Goal: Information Seeking & Learning: Learn about a topic

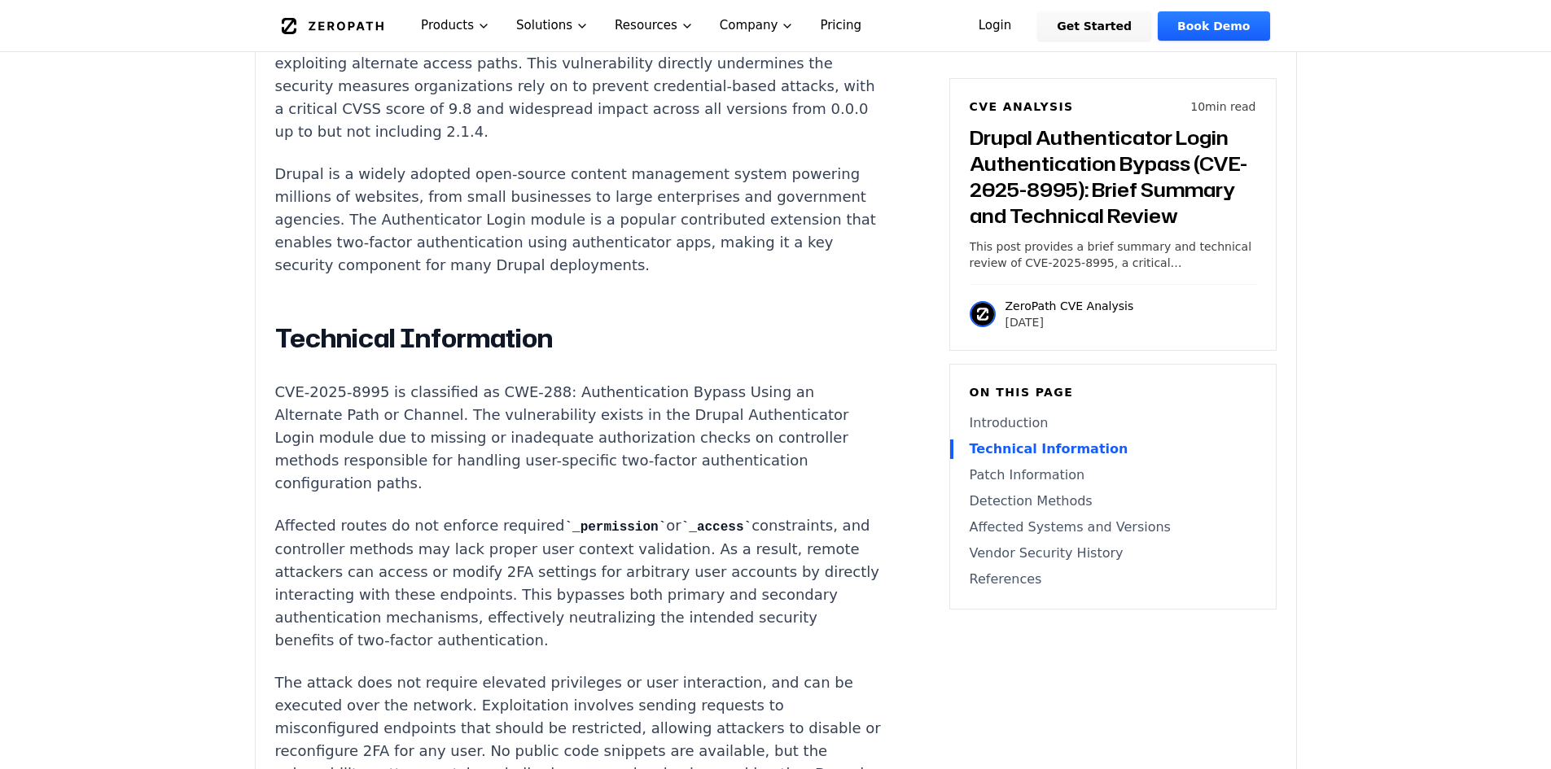
scroll to position [1466, 0]
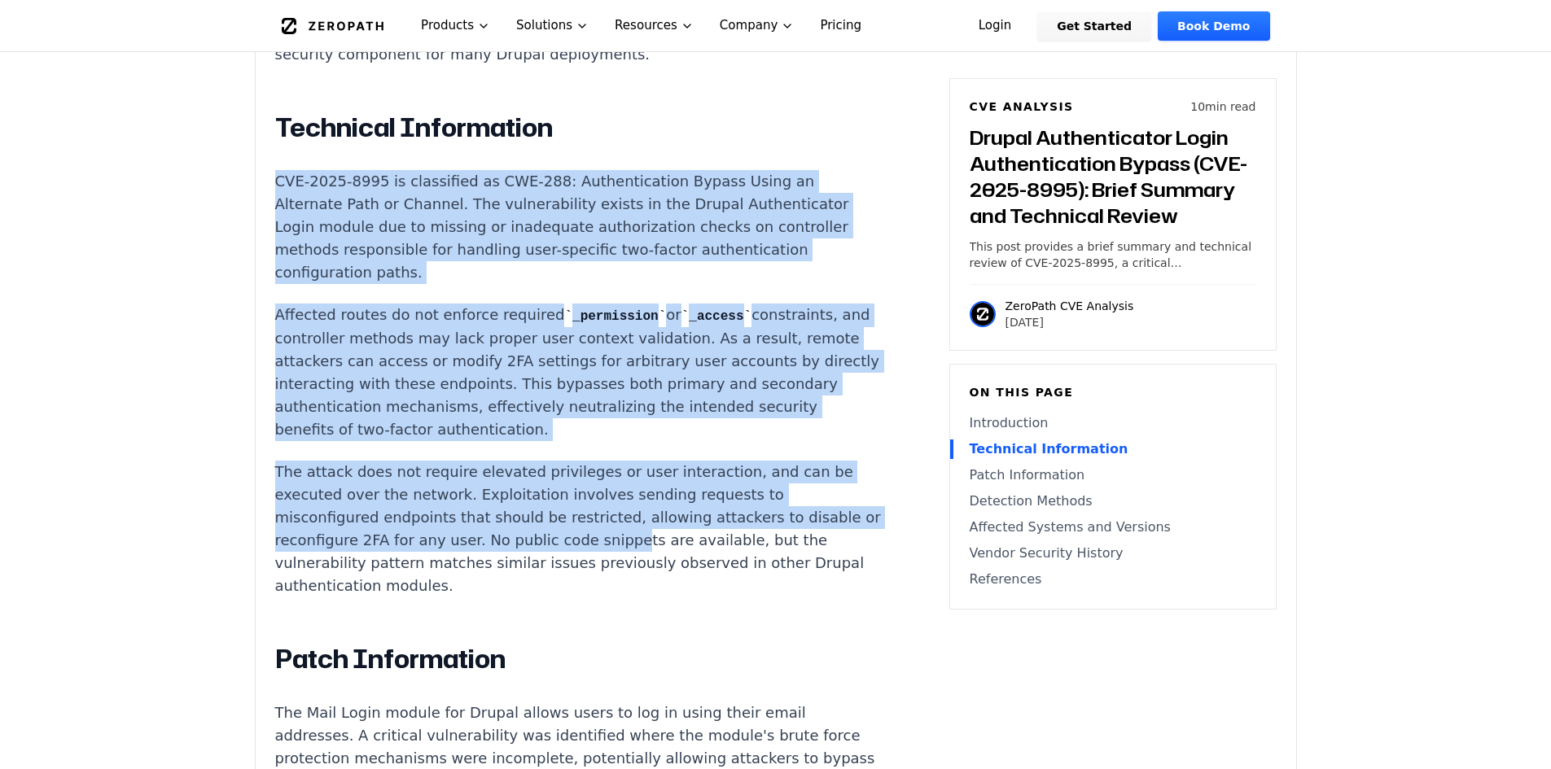
drag, startPoint x: 276, startPoint y: 181, endPoint x: 673, endPoint y: 538, distance: 534.4
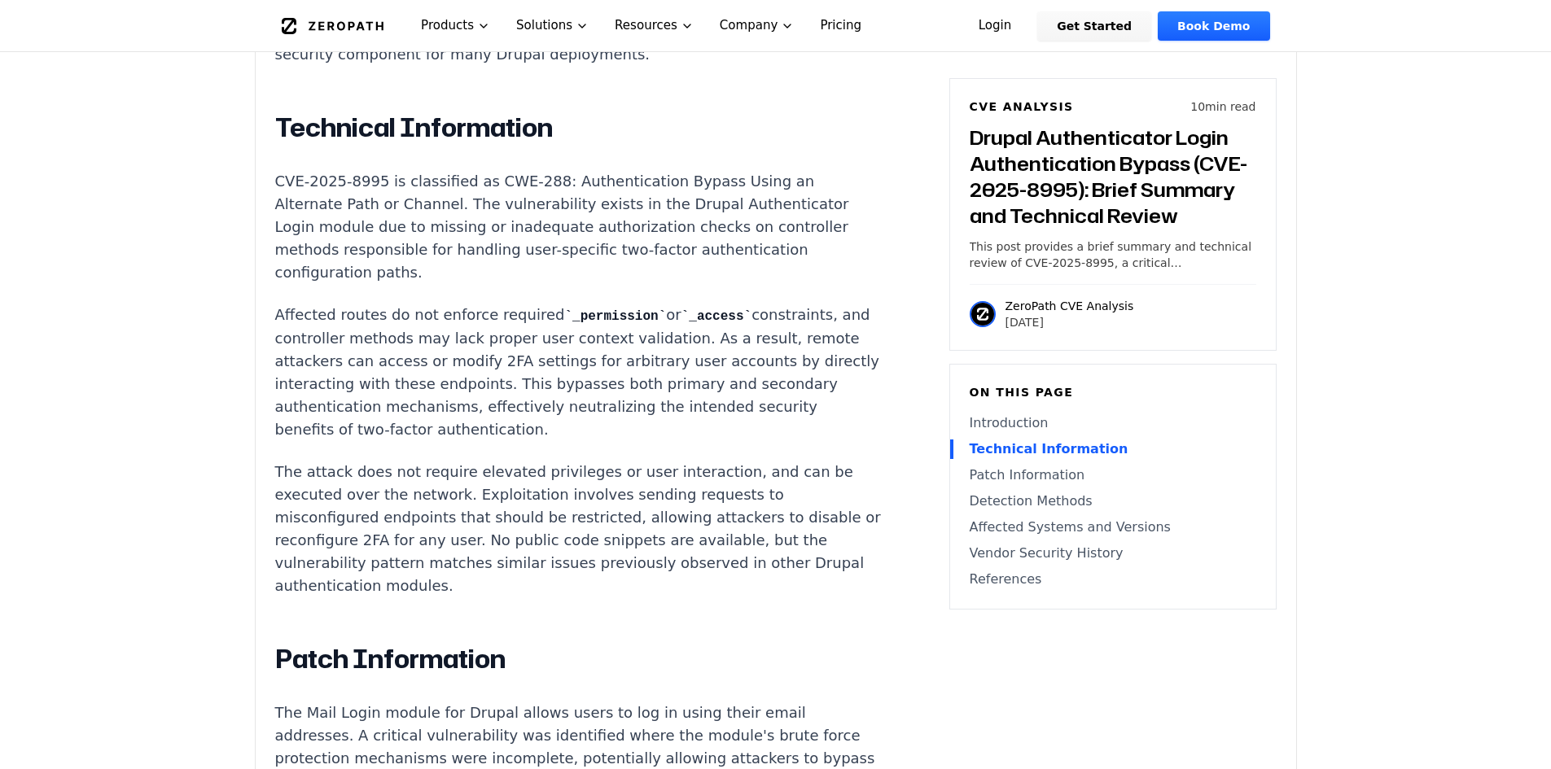
click at [638, 572] on p "The attack does not require elevated privileges or user interaction, and can be…" at bounding box center [578, 529] width 606 height 137
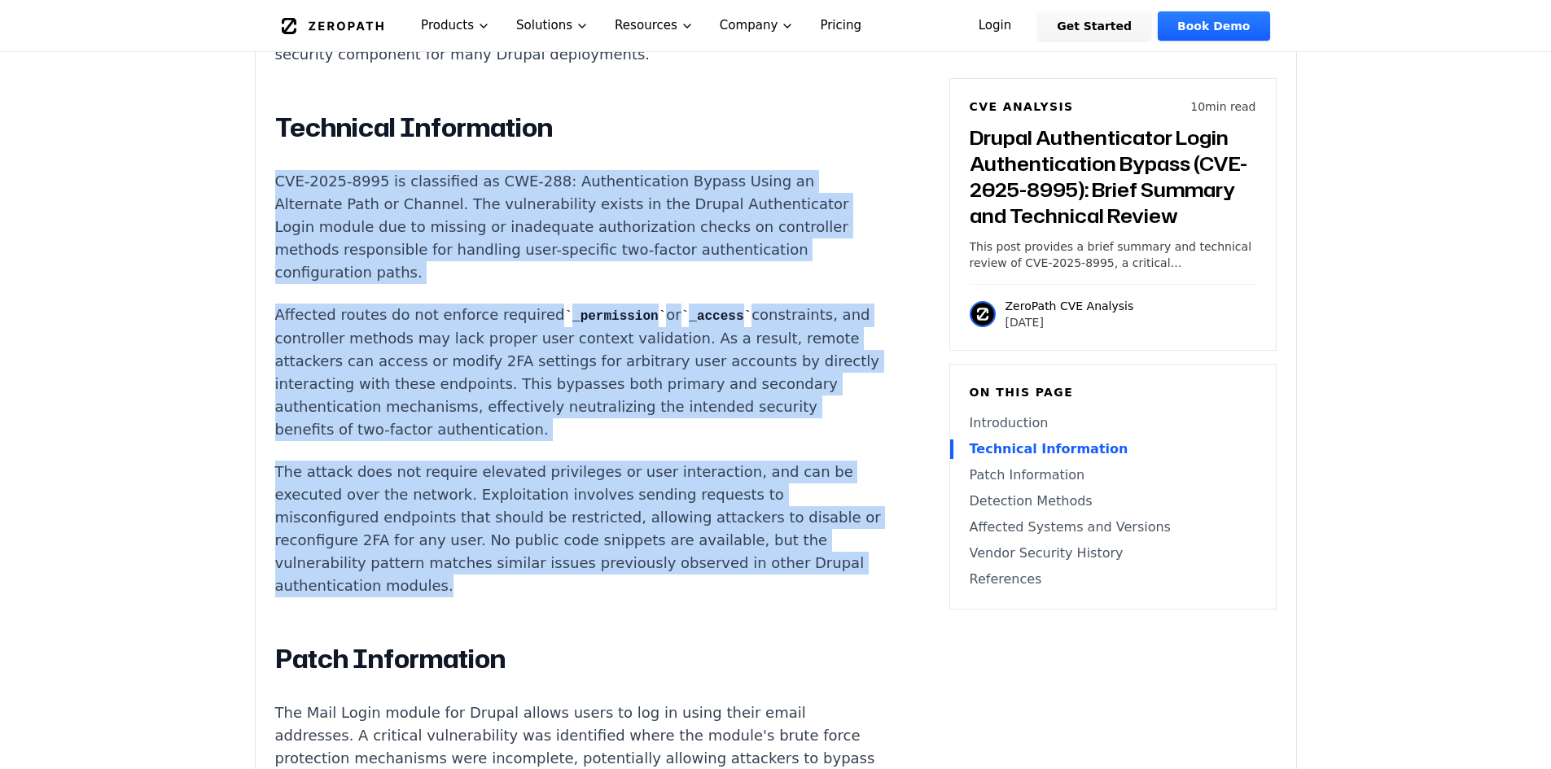
drag, startPoint x: 273, startPoint y: 178, endPoint x: 614, endPoint y: 589, distance: 534.3
copy div "CVE-2025-8995 is classified as CWE-288: Authentication Bypass Using an Alternat…"
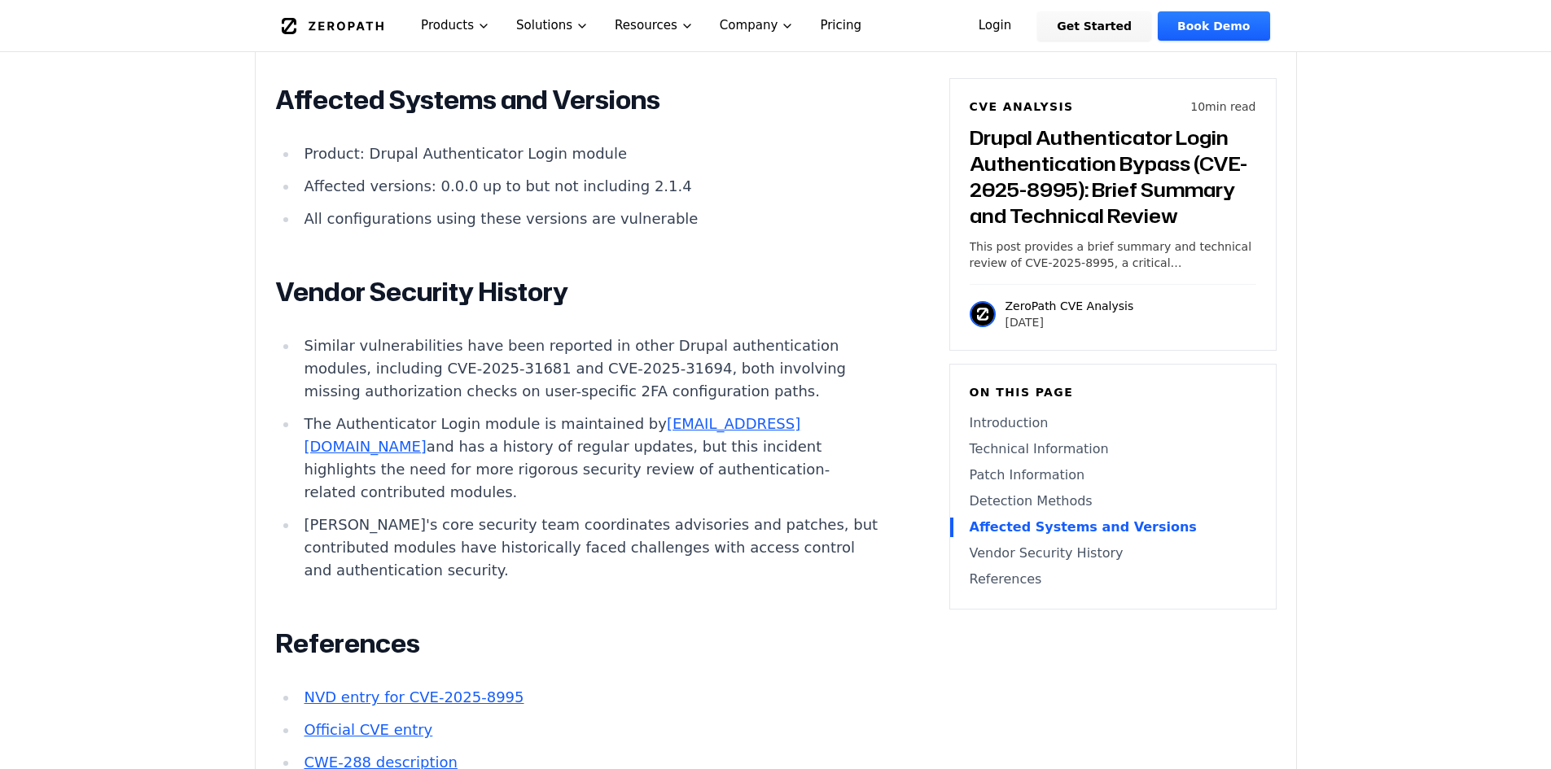
scroll to position [4315, 0]
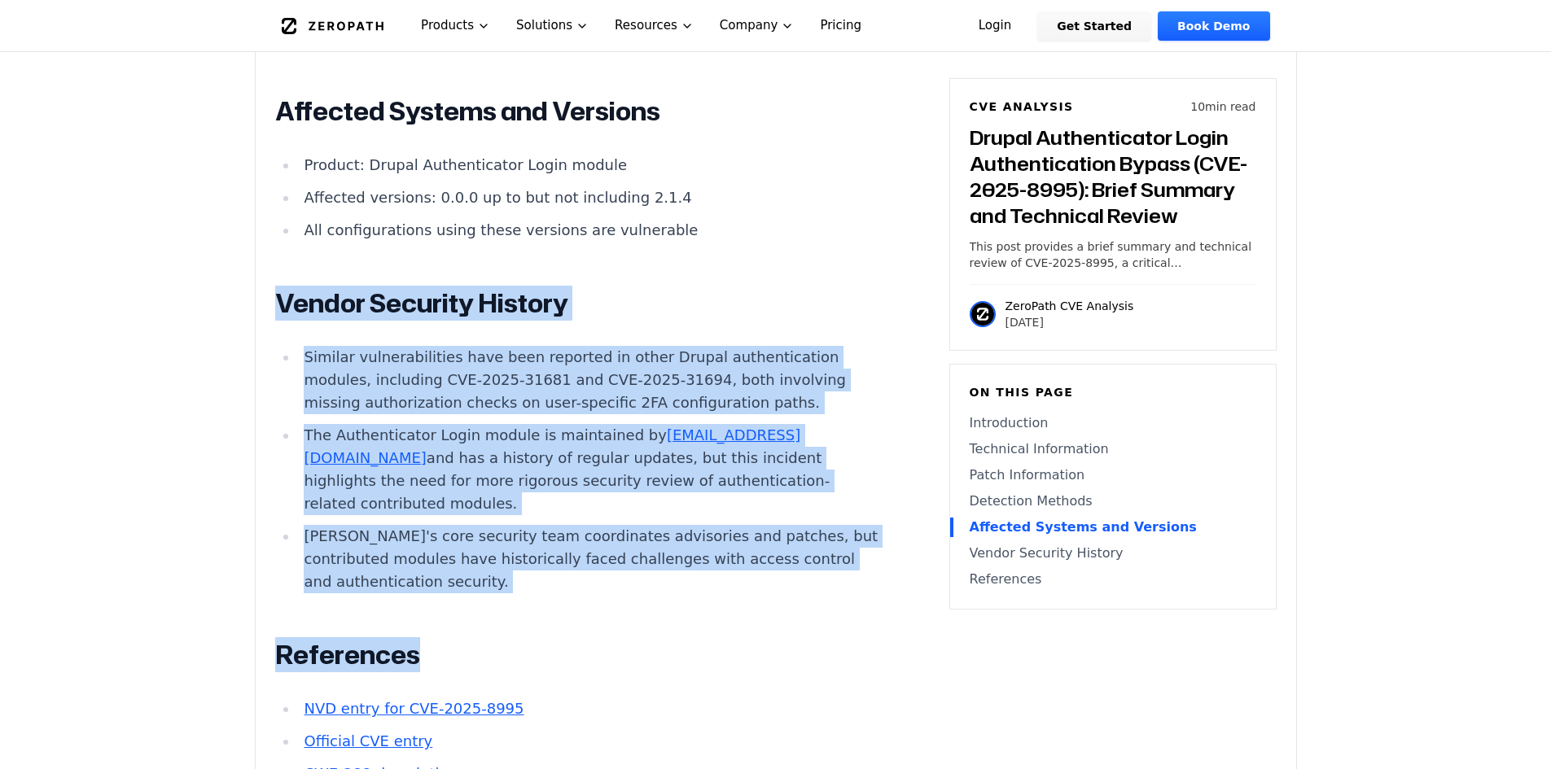
drag, startPoint x: 265, startPoint y: 424, endPoint x: 604, endPoint y: 715, distance: 446.9
click at [501, 515] on li "The Authenticator Login module is maintained by mlhess@drupal.org and has a his…" at bounding box center [589, 469] width 583 height 91
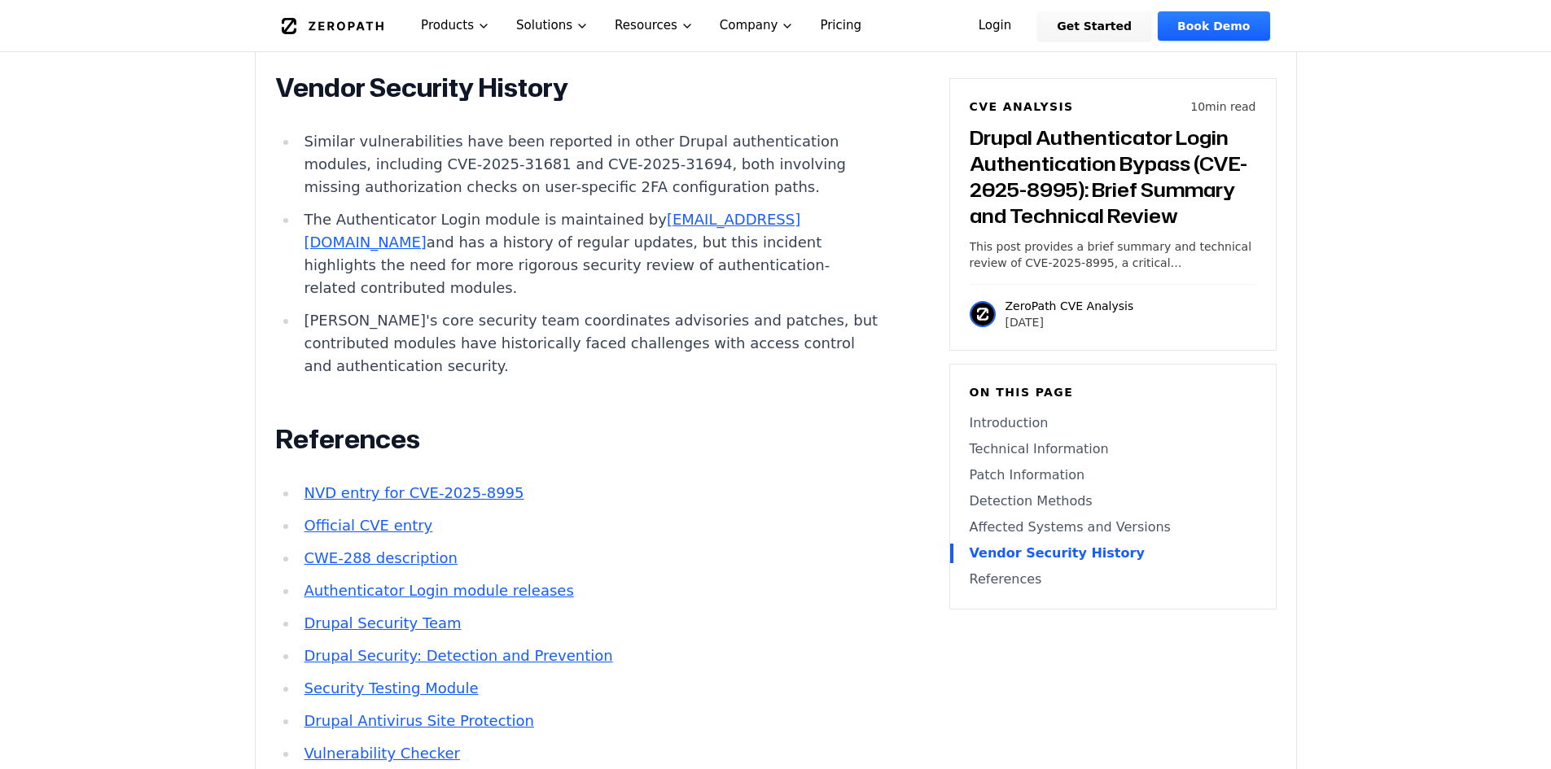
scroll to position [4559, 0]
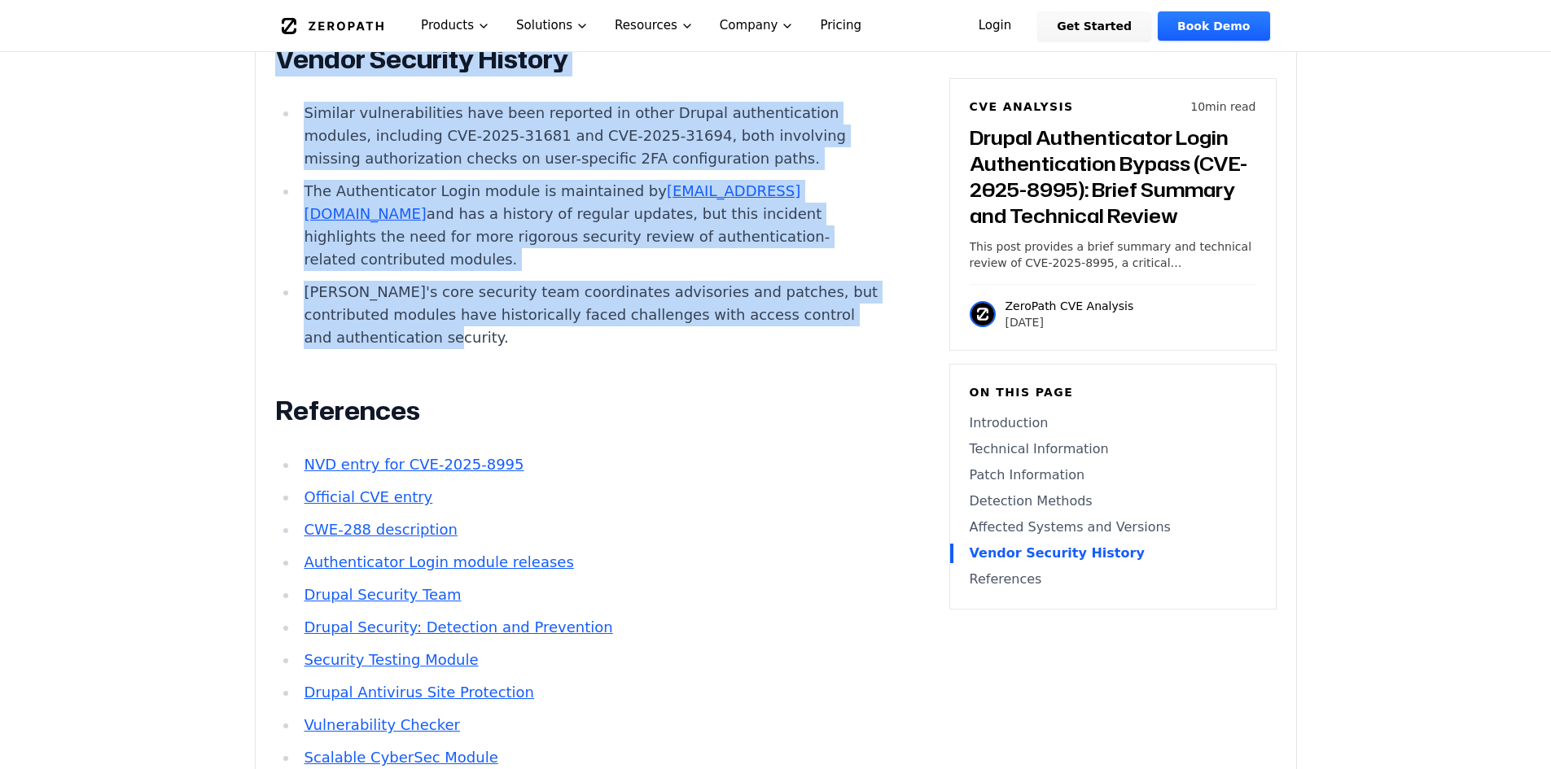
drag, startPoint x: 504, startPoint y: 460, endPoint x: 267, endPoint y: 170, distance: 374.4
copy div "Vendor Security History Similar vulnerabilities have been reported in other Dru…"
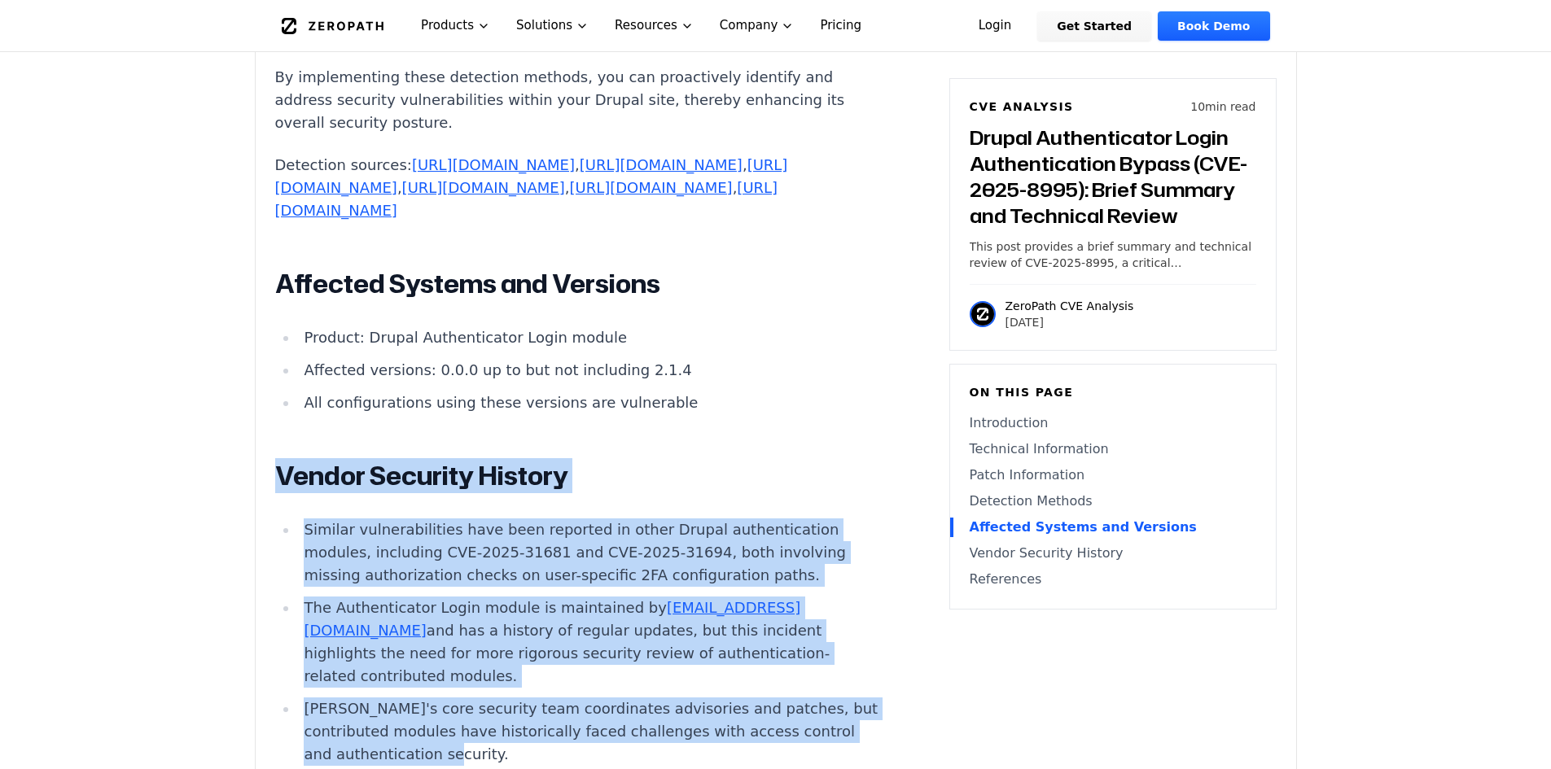
scroll to position [3989, 0]
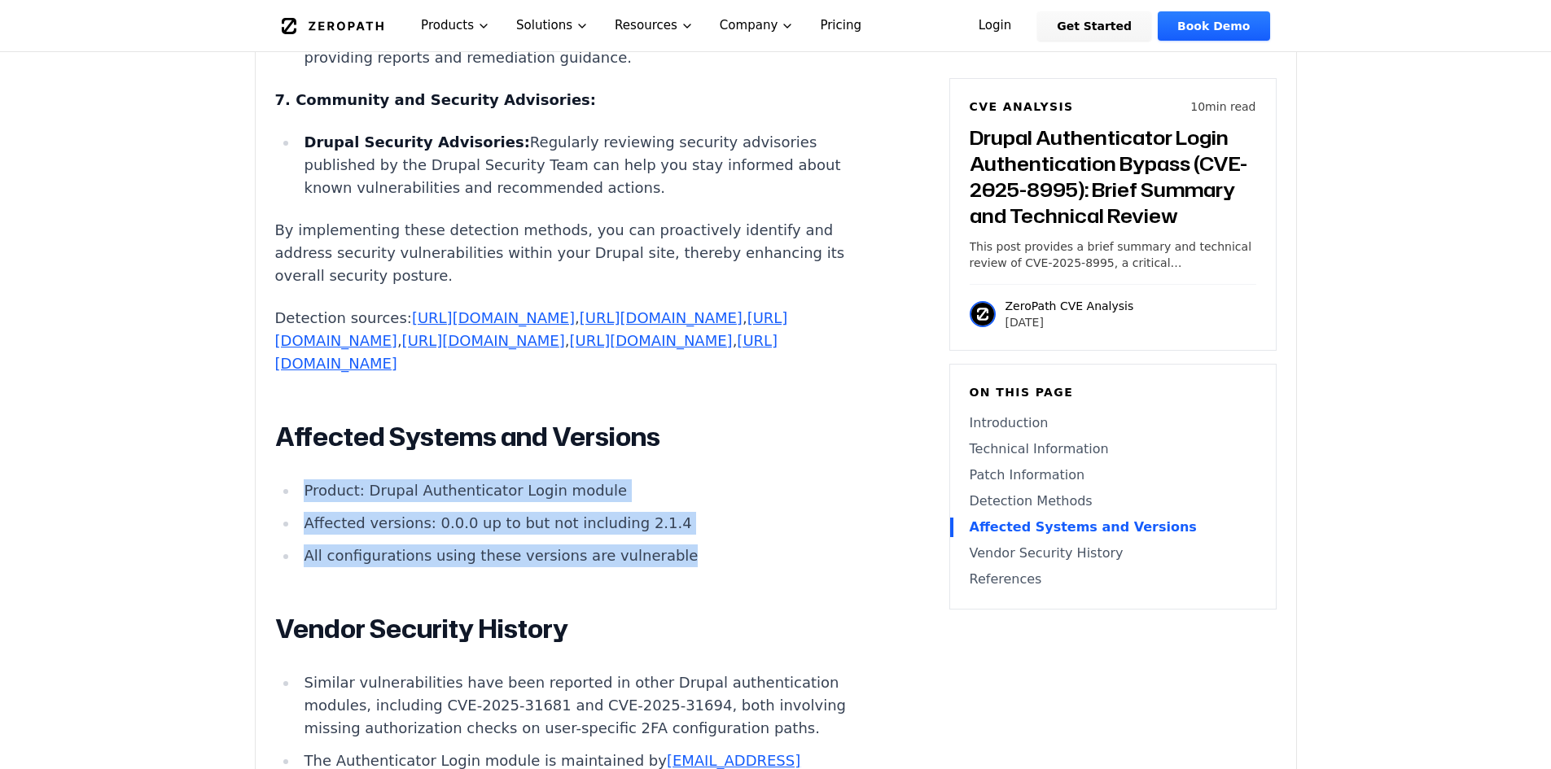
drag, startPoint x: 655, startPoint y: 681, endPoint x: 269, endPoint y: 598, distance: 394.6
copy ul "Product: Drupal Authenticator Login module Affected versions: 0.0.0 up to but n…"
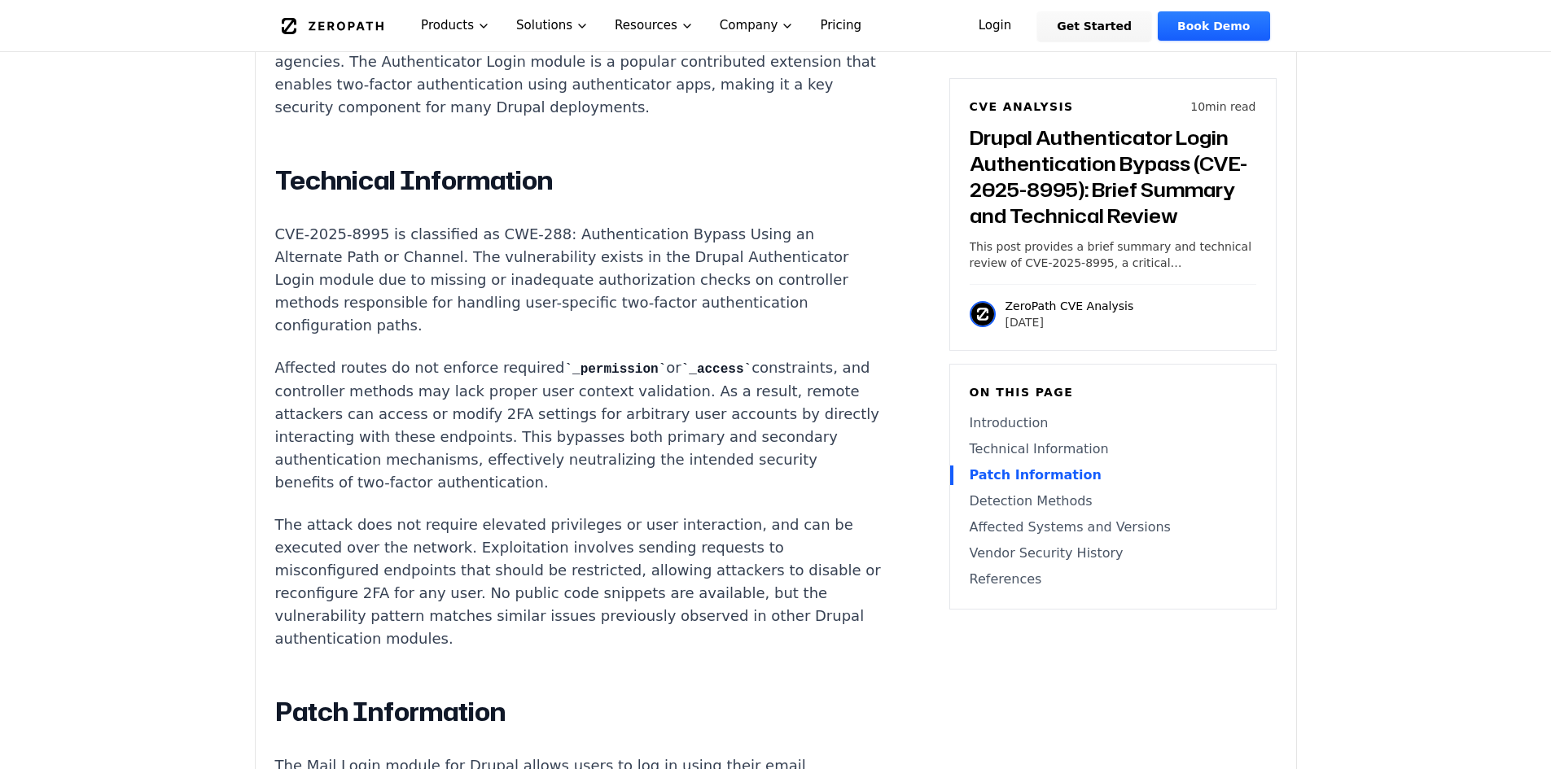
scroll to position [1384, 0]
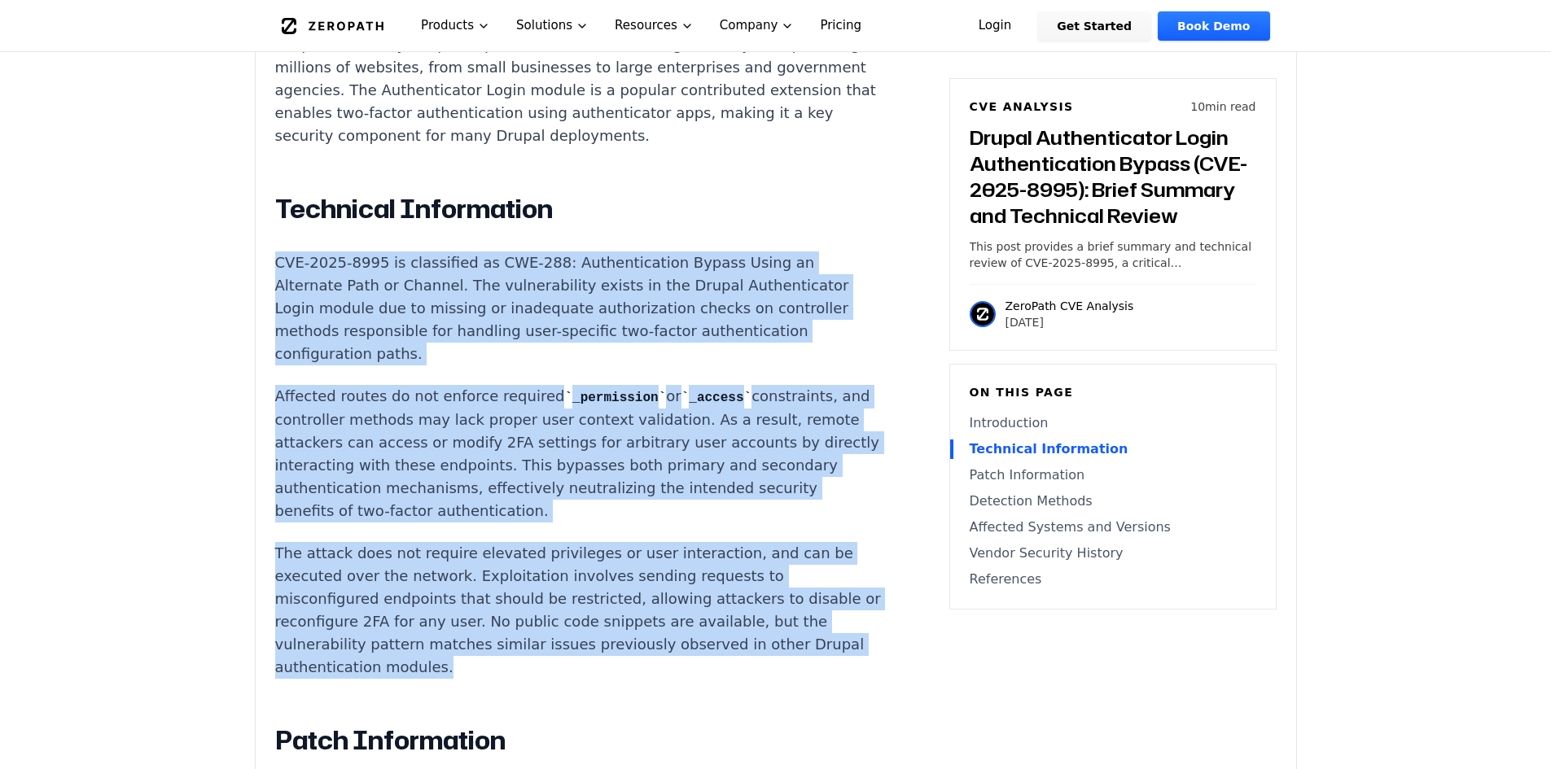
drag, startPoint x: 277, startPoint y: 269, endPoint x: 784, endPoint y: 670, distance: 646.8
copy div "CVE-2025-8995 is classified as CWE-288: Authentication Bypass Using an Alternat…"
